Goal: Navigation & Orientation: Go to known website

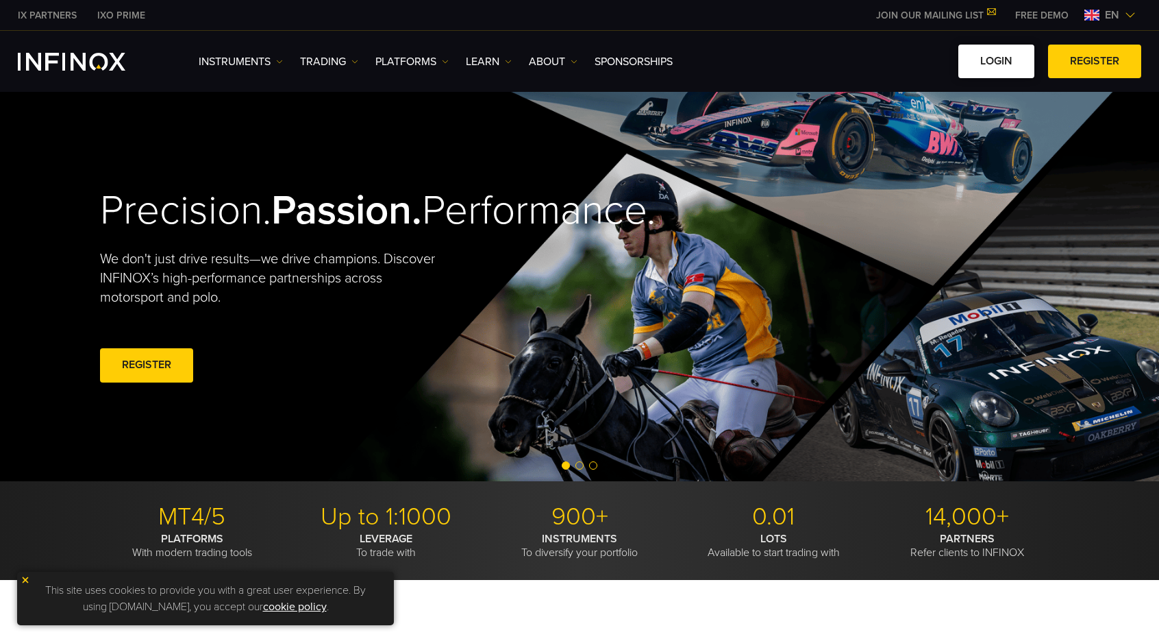
click at [1013, 52] on link "LOGIN" at bounding box center [997, 62] width 76 height 34
click at [1005, 55] on link "LOGIN" at bounding box center [997, 62] width 76 height 34
